Goal: Transaction & Acquisition: Purchase product/service

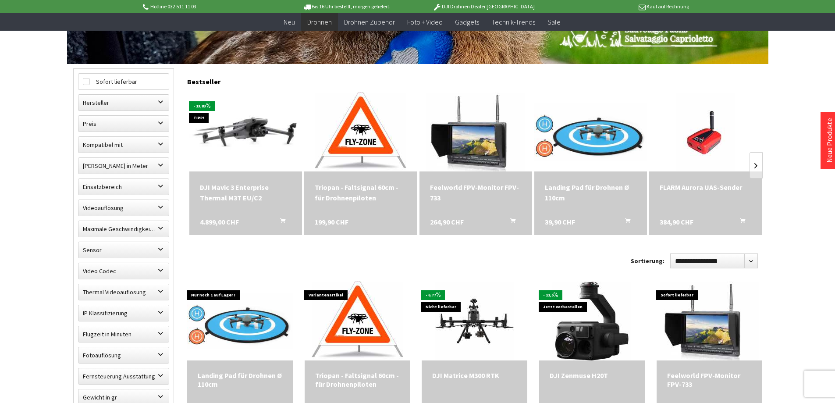
scroll to position [307, 0]
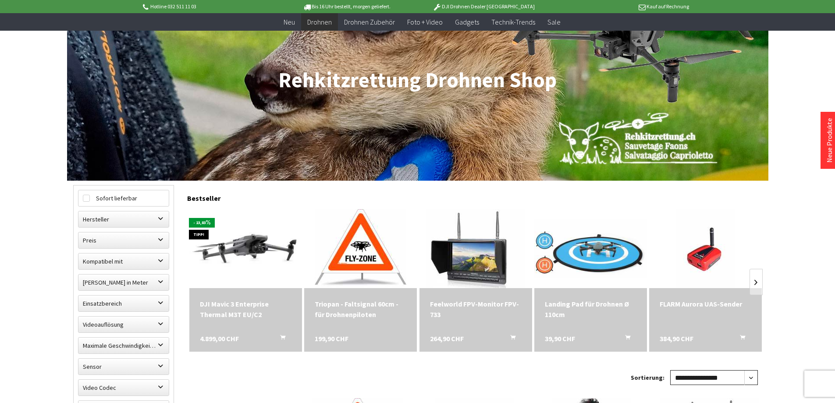
scroll to position [219, 0]
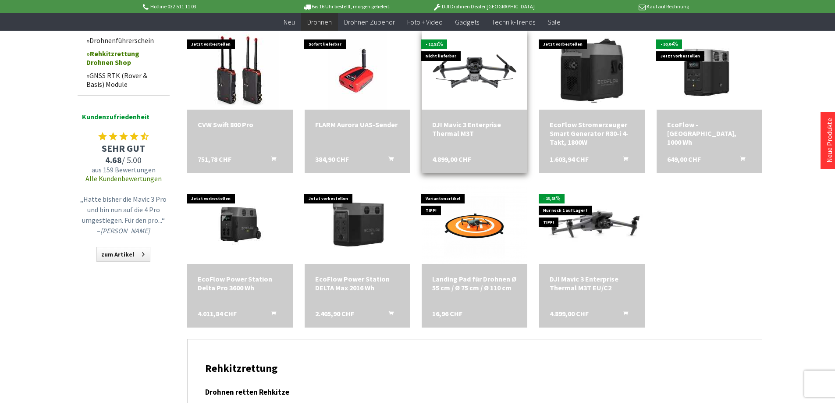
scroll to position [921, 0]
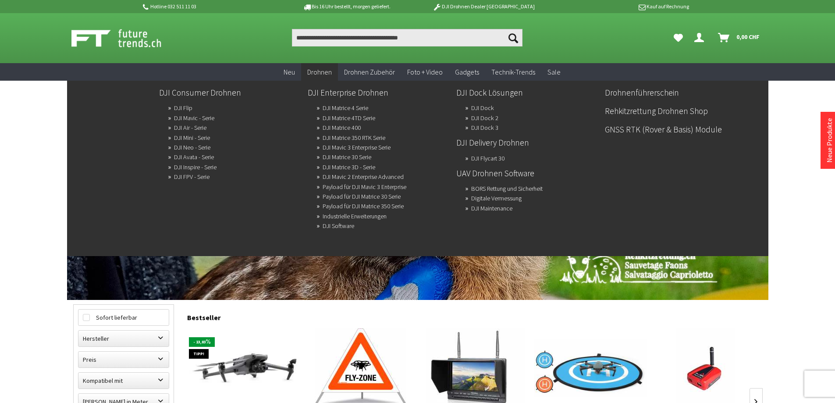
click at [317, 70] on span "Drohnen" at bounding box center [319, 72] width 25 height 9
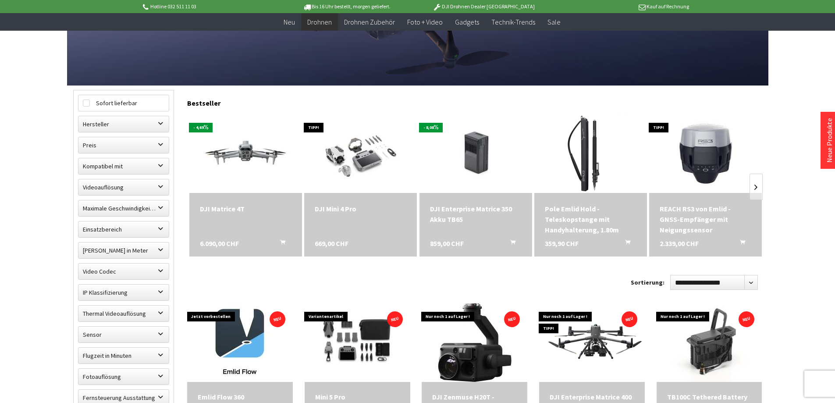
scroll to position [219, 0]
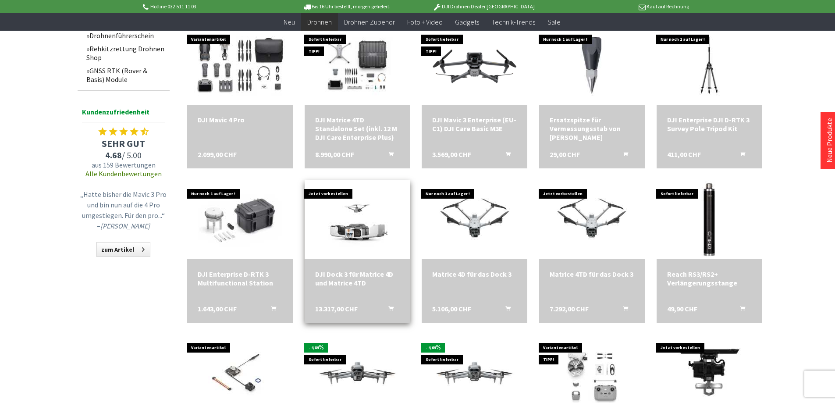
scroll to position [921, 0]
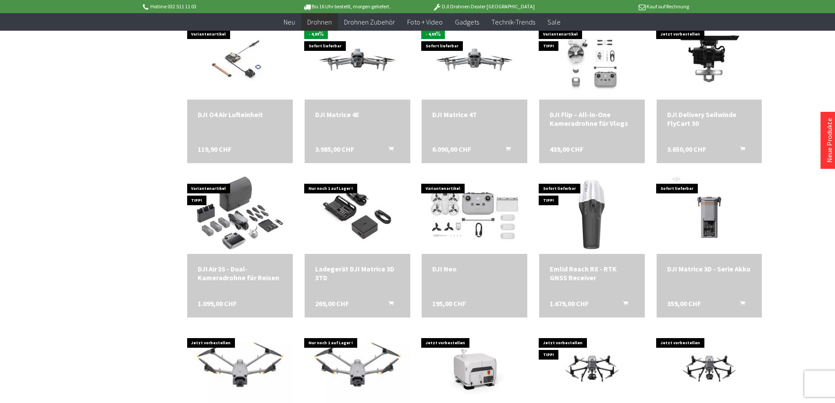
scroll to position [1316, 0]
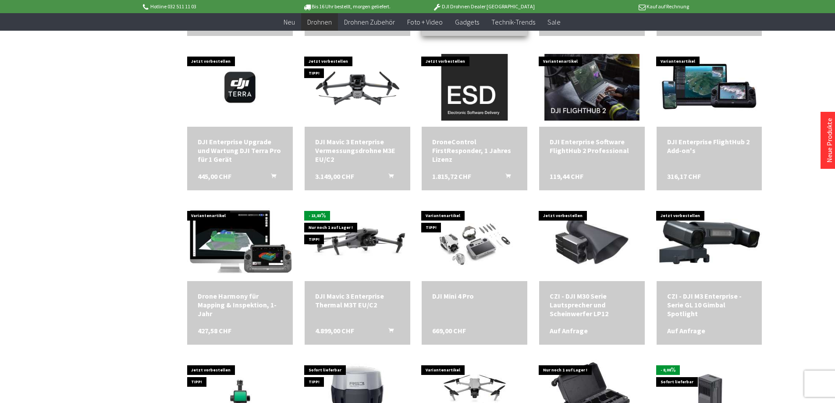
scroll to position [1929, 0]
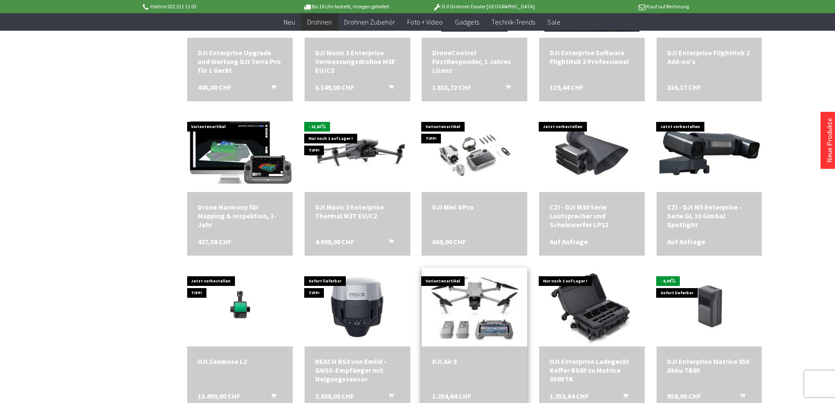
scroll to position [2017, 0]
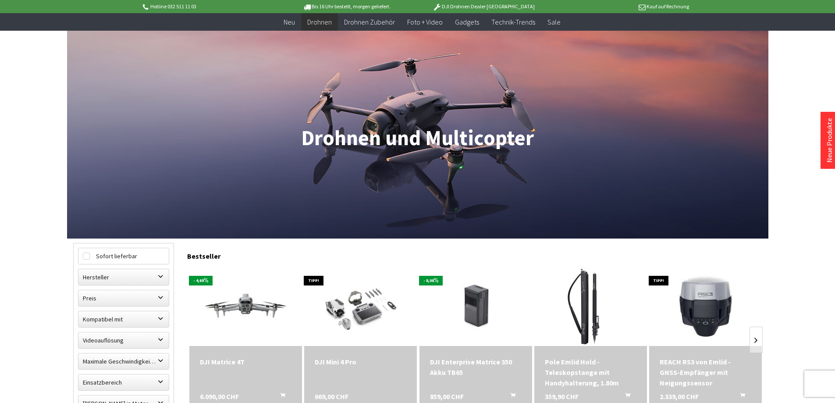
scroll to position [219, 0]
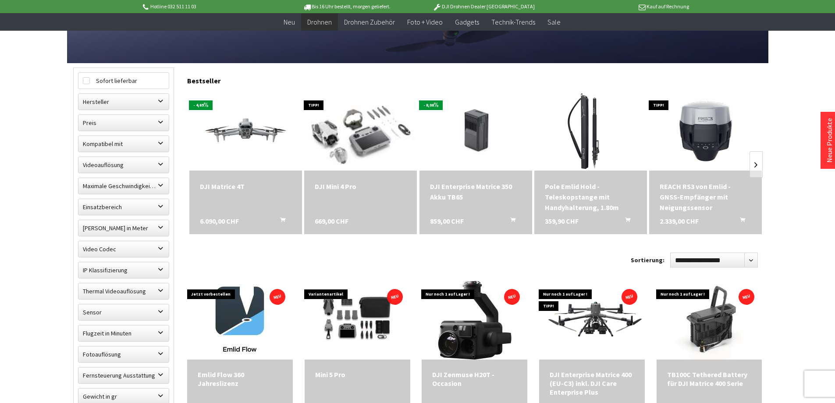
click at [362, 148] on img at bounding box center [361, 131] width 138 height 111
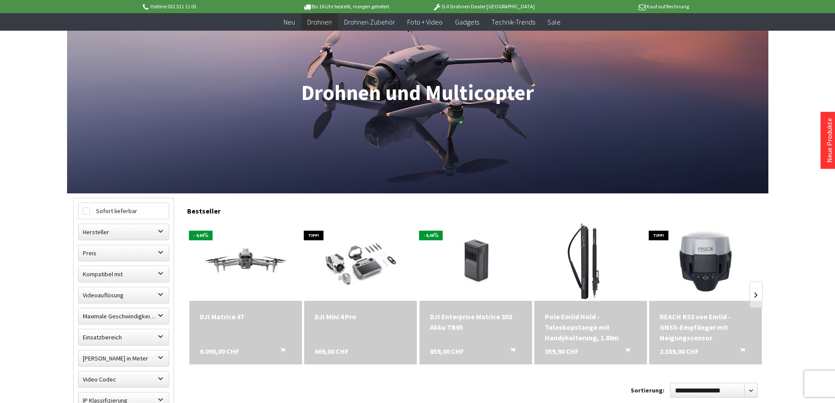
scroll to position [175, 0]
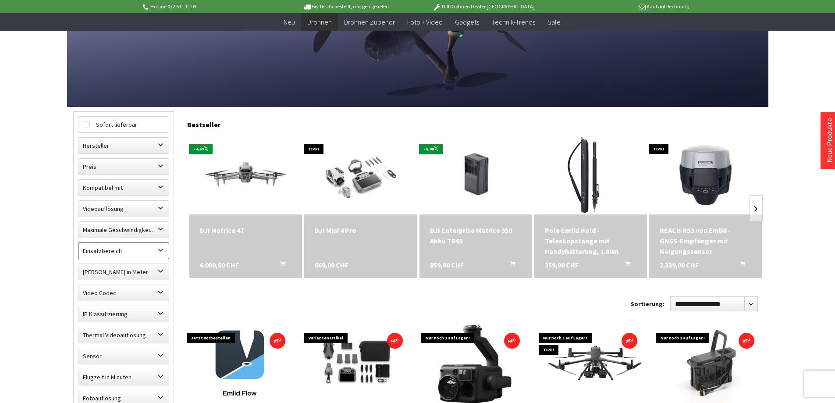
click at [142, 248] on label "Einsatzbereich" at bounding box center [123, 251] width 90 height 16
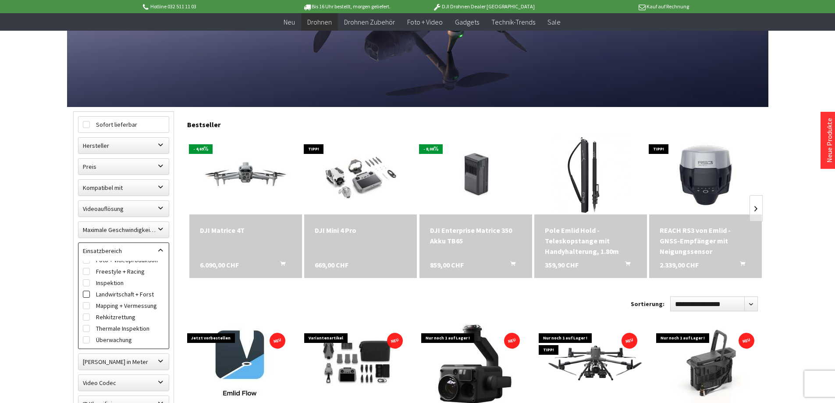
scroll to position [14, 0]
click at [129, 312] on label "Rehkitzrettung" at bounding box center [124, 313] width 82 height 11
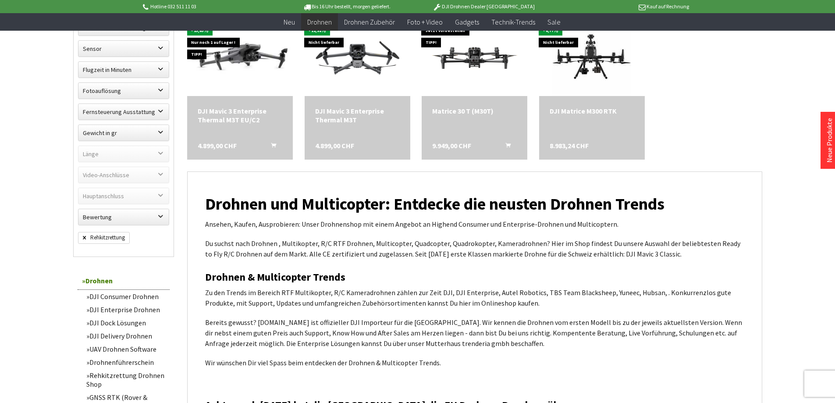
scroll to position [220, 0]
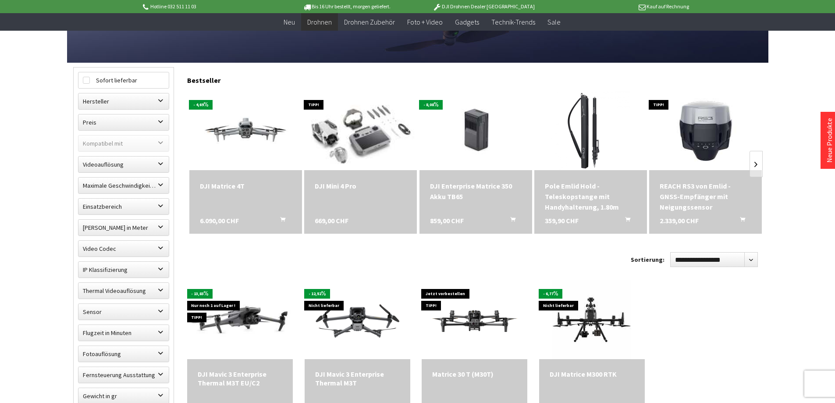
click at [370, 142] on img at bounding box center [361, 130] width 138 height 111
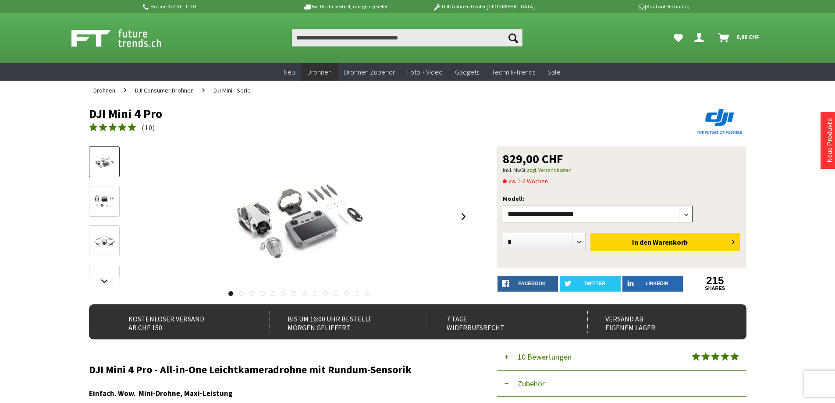
click at [536, 214] on select"] "**********" at bounding box center [598, 214] width 190 height 17
click at [460, 214] on link at bounding box center [463, 216] width 13 height 31
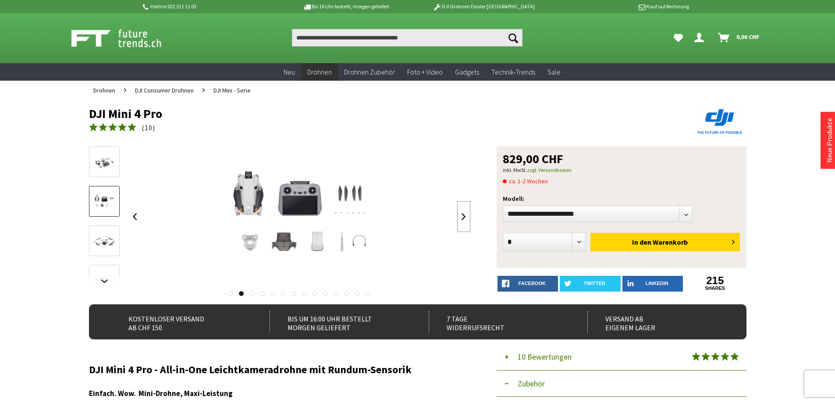
click at [460, 214] on link at bounding box center [463, 216] width 13 height 31
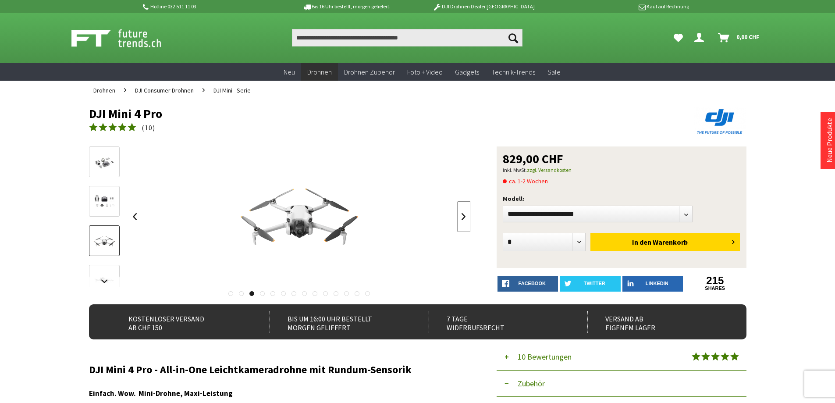
click at [460, 215] on link at bounding box center [463, 216] width 13 height 31
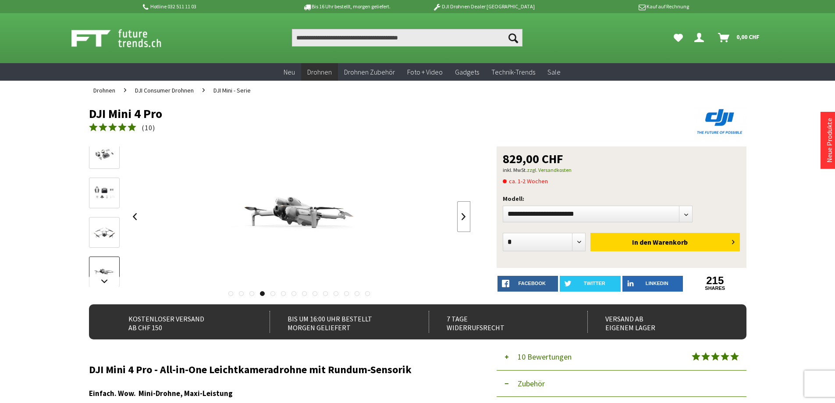
click at [460, 215] on link at bounding box center [463, 216] width 13 height 31
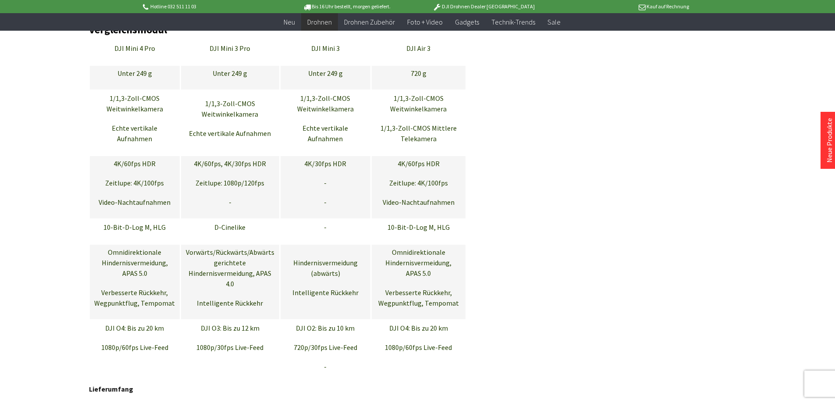
scroll to position [4210, 0]
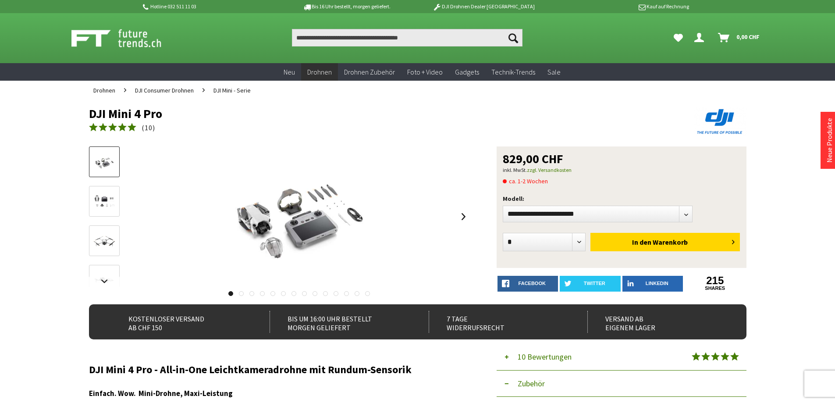
click at [106, 238] on img at bounding box center [104, 240] width 25 height 25
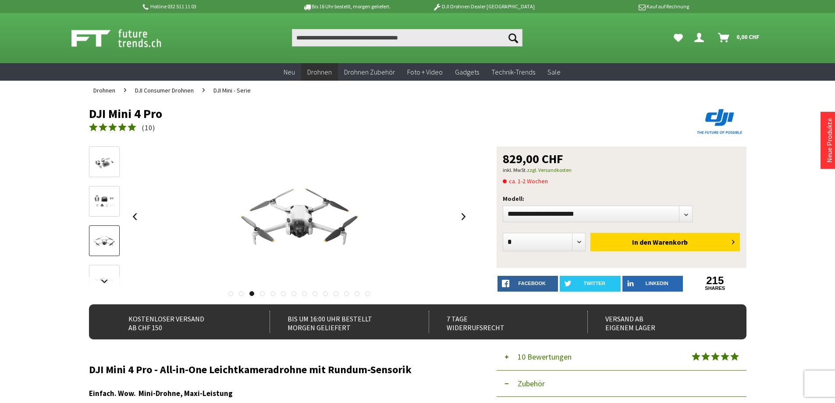
click at [109, 210] on img at bounding box center [104, 202] width 25 height 20
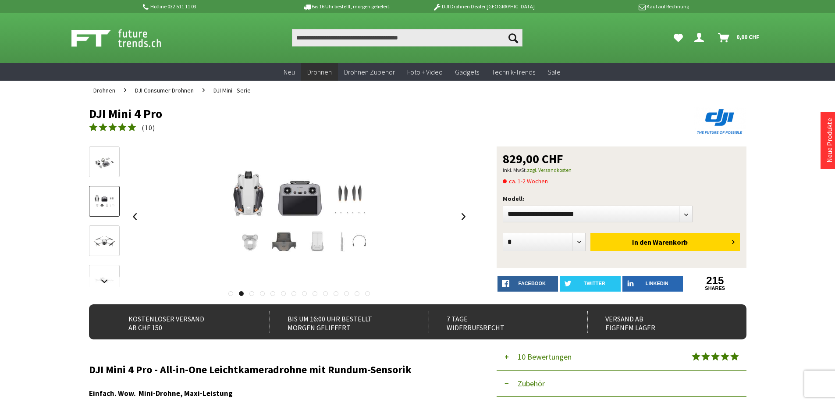
click at [108, 167] on img at bounding box center [104, 162] width 25 height 20
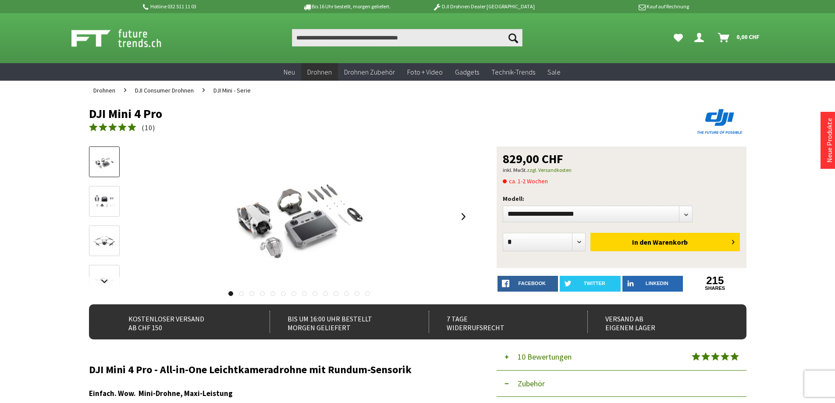
drag, startPoint x: 92, startPoint y: 115, endPoint x: 170, endPoint y: 107, distance: 78.5
click at [170, 107] on h1 "DJI Mini 4 Pro" at bounding box center [352, 113] width 526 height 13
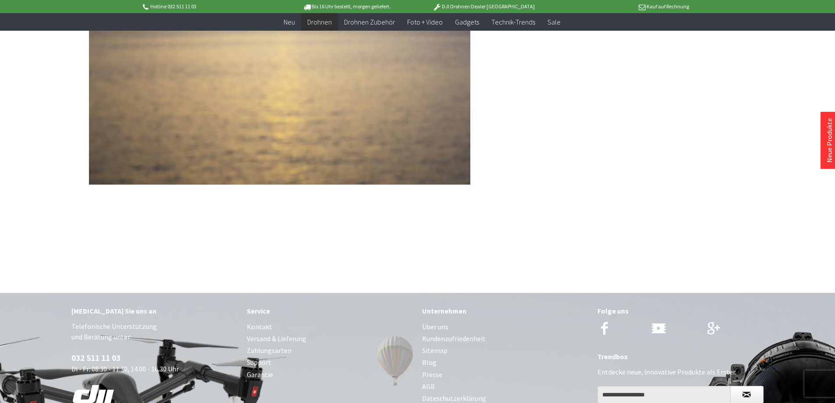
scroll to position [6664, 0]
